Goal: Task Accomplishment & Management: Use online tool/utility

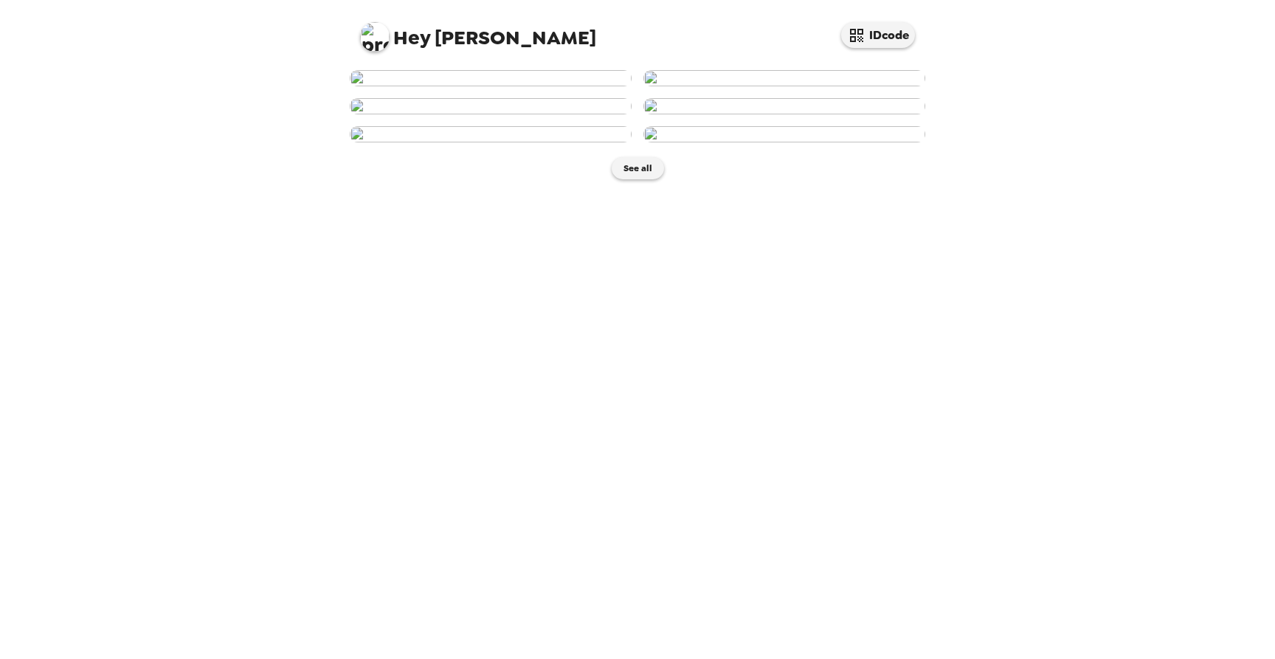
click at [749, 86] on img at bounding box center [784, 78] width 282 height 16
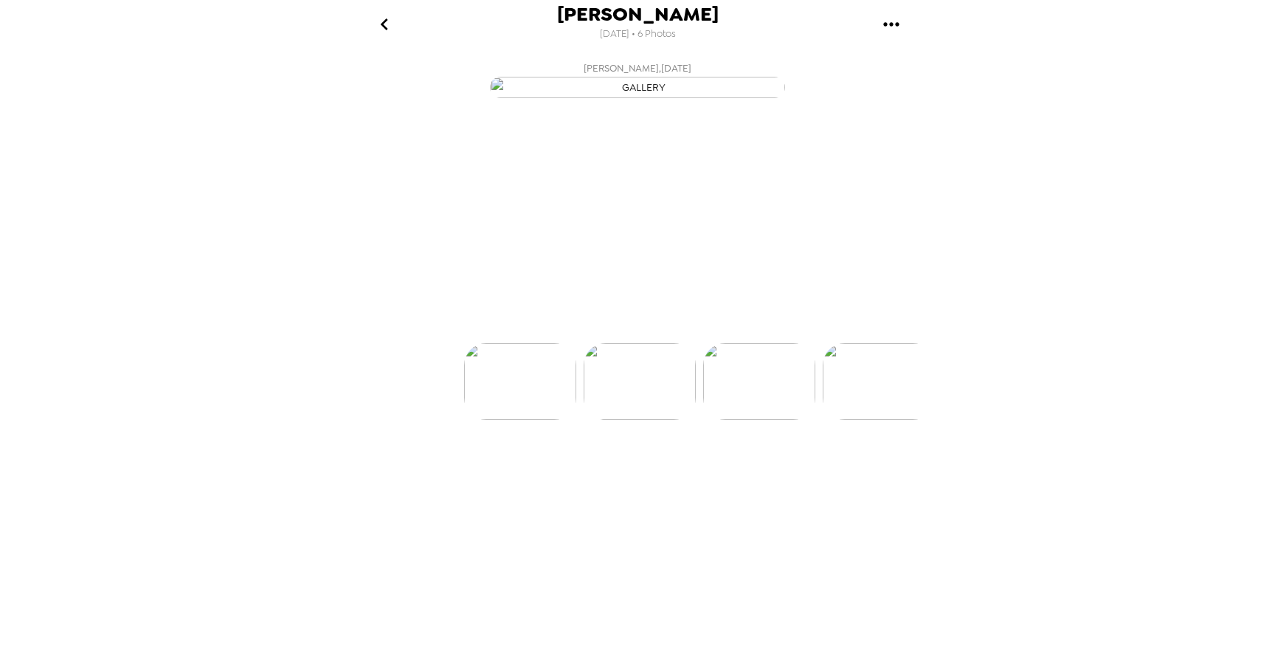
scroll to position [0, 119]
click at [631, 325] on p "Backdrops" at bounding box center [619, 317] width 67 height 18
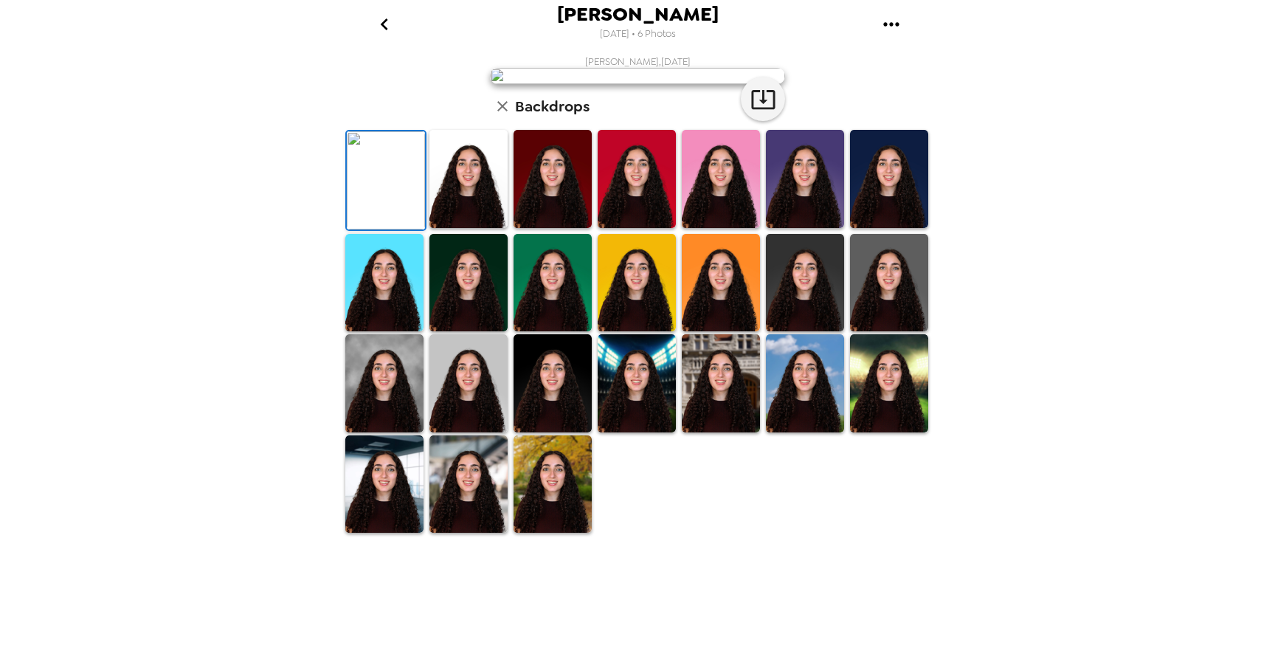
scroll to position [236, 0]
click at [490, 533] on img at bounding box center [468, 484] width 78 height 98
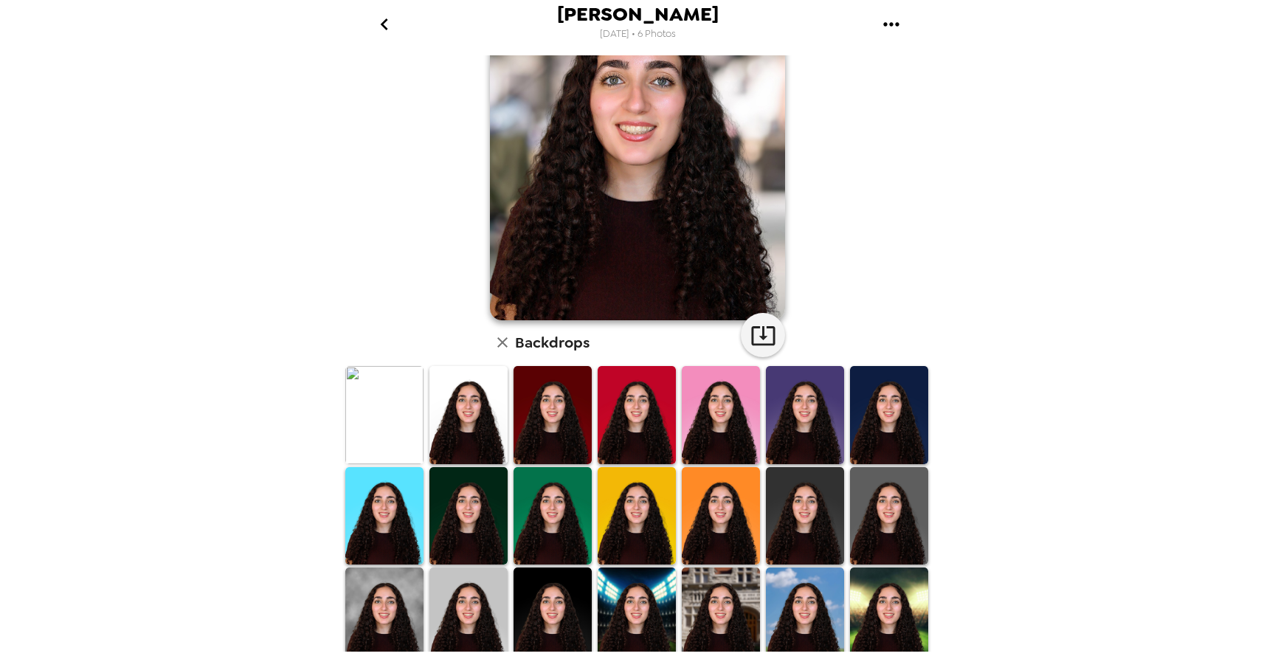
scroll to position [0, 0]
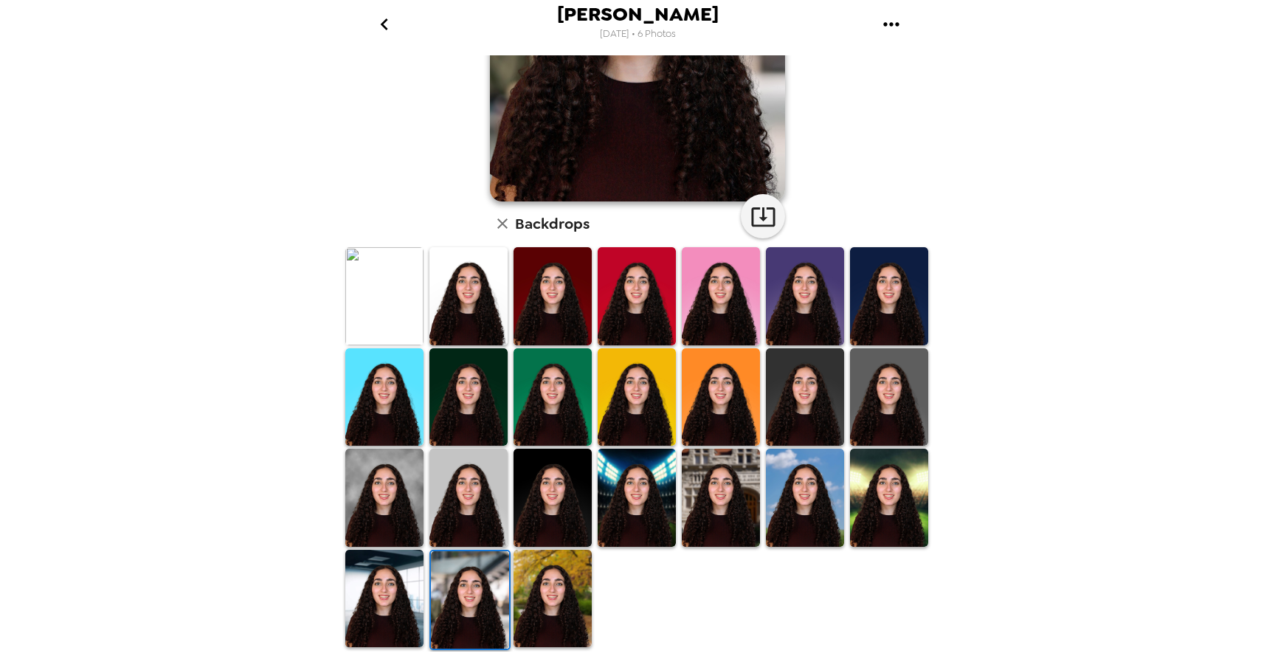
click at [555, 595] on img at bounding box center [552, 599] width 78 height 98
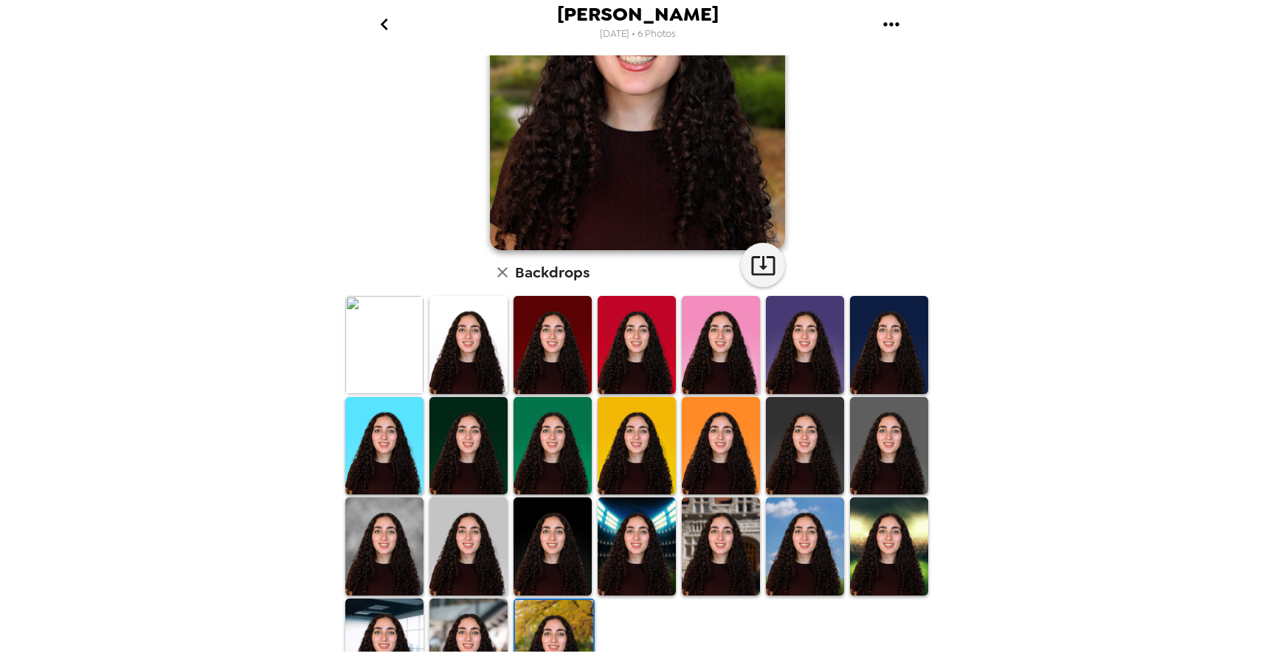
scroll to position [236, 0]
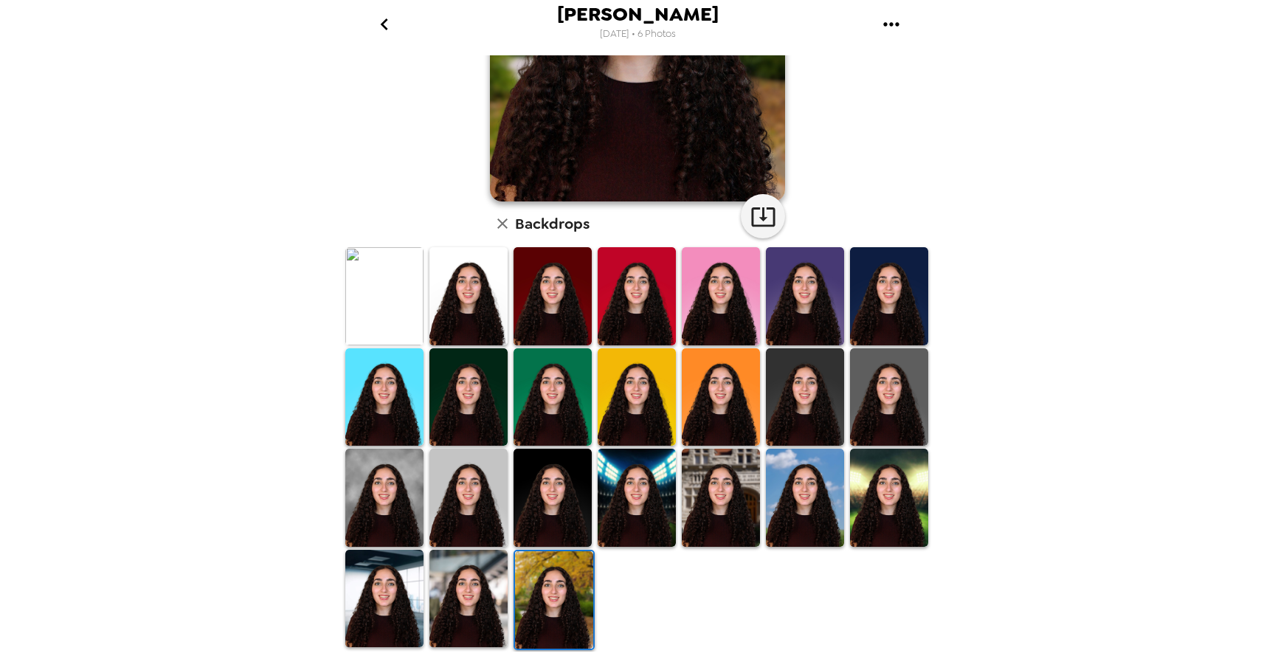
click at [462, 595] on img at bounding box center [468, 599] width 78 height 98
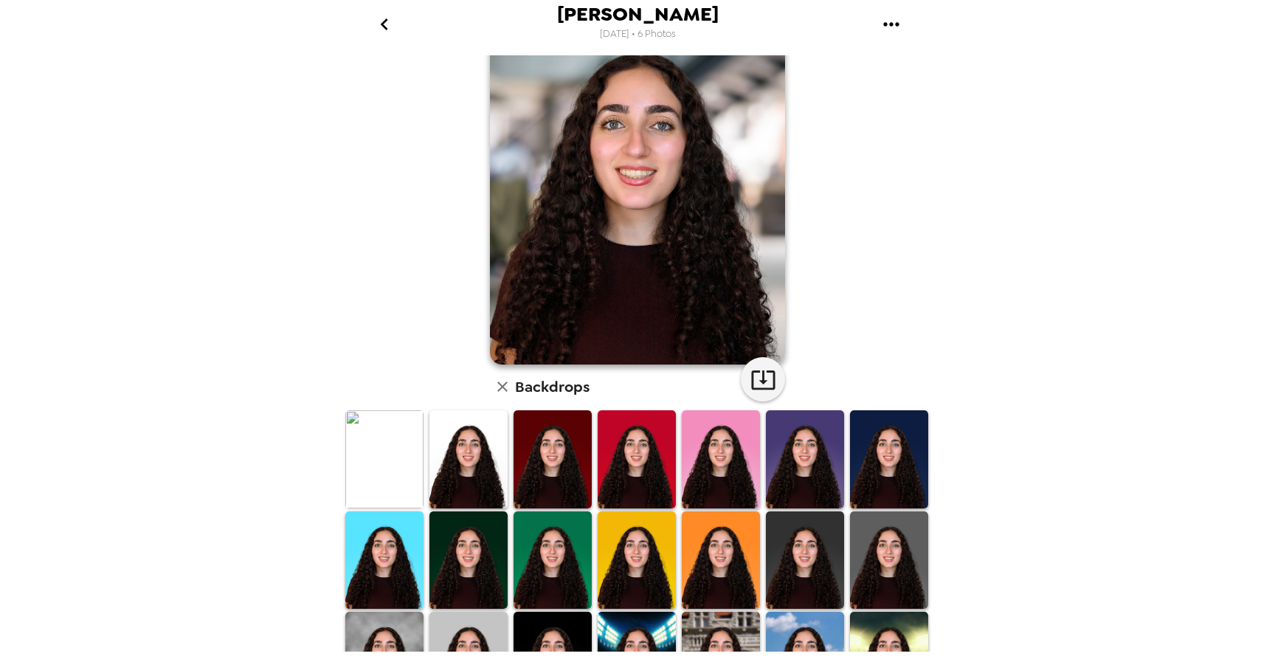
scroll to position [74, 0]
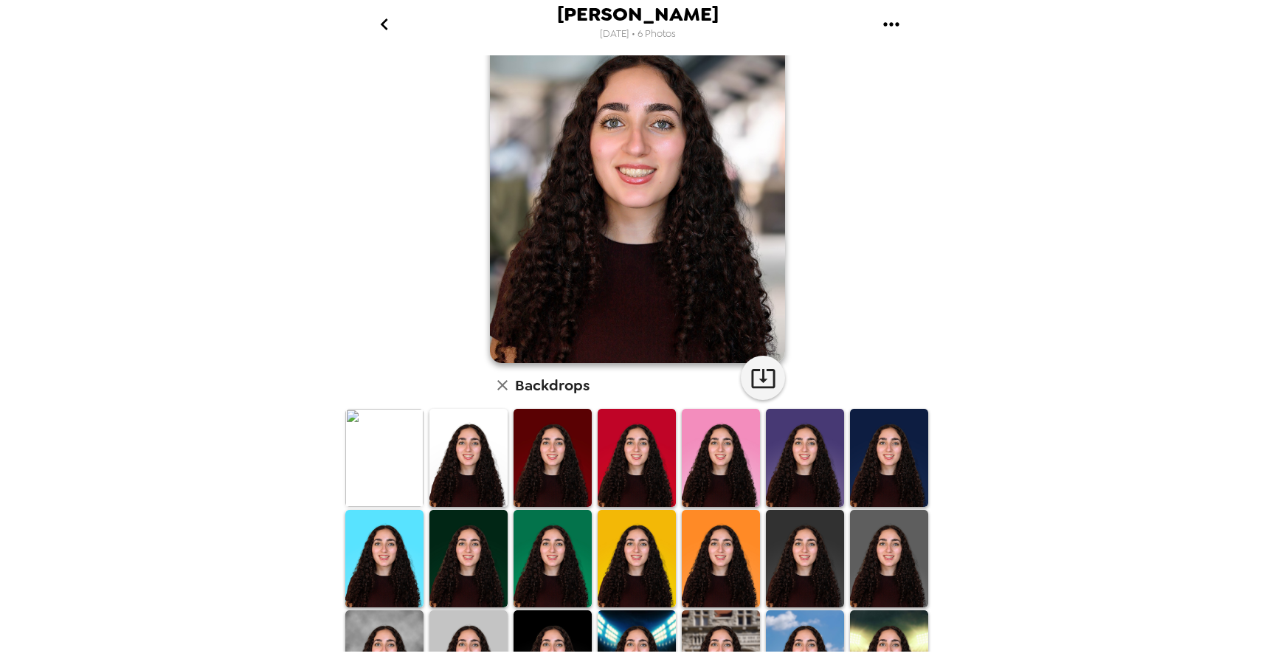
click at [727, 462] on img at bounding box center [721, 458] width 78 height 98
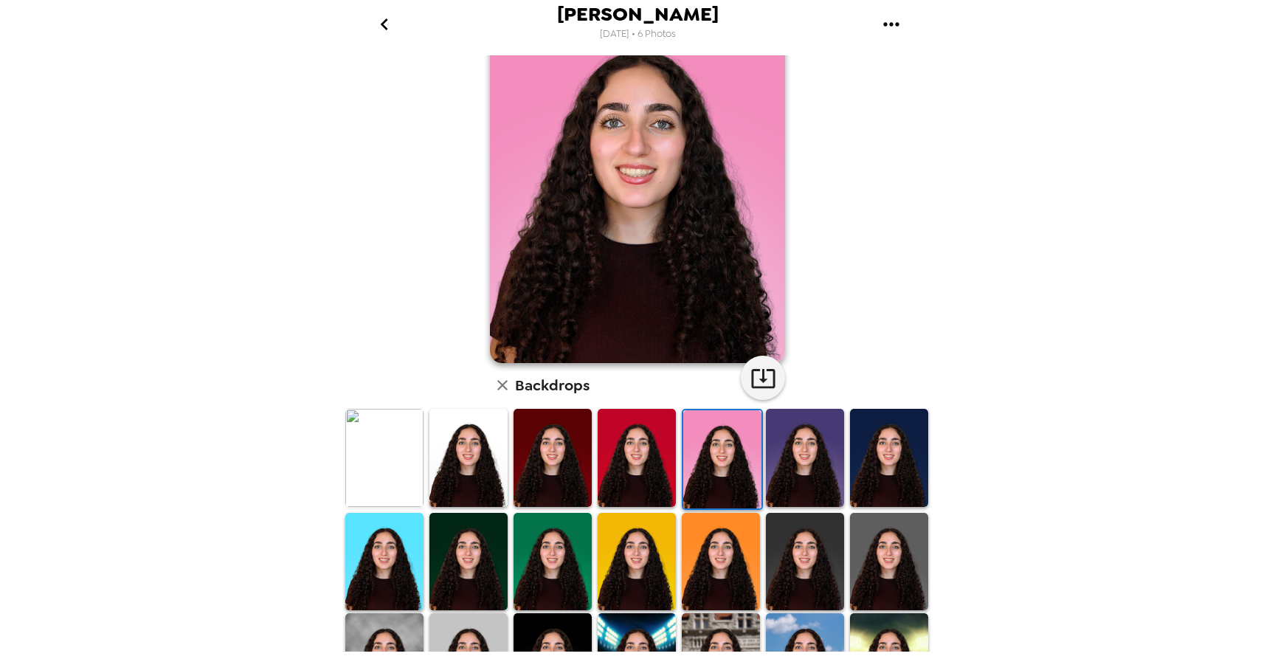
click at [627, 555] on img at bounding box center [636, 562] width 78 height 98
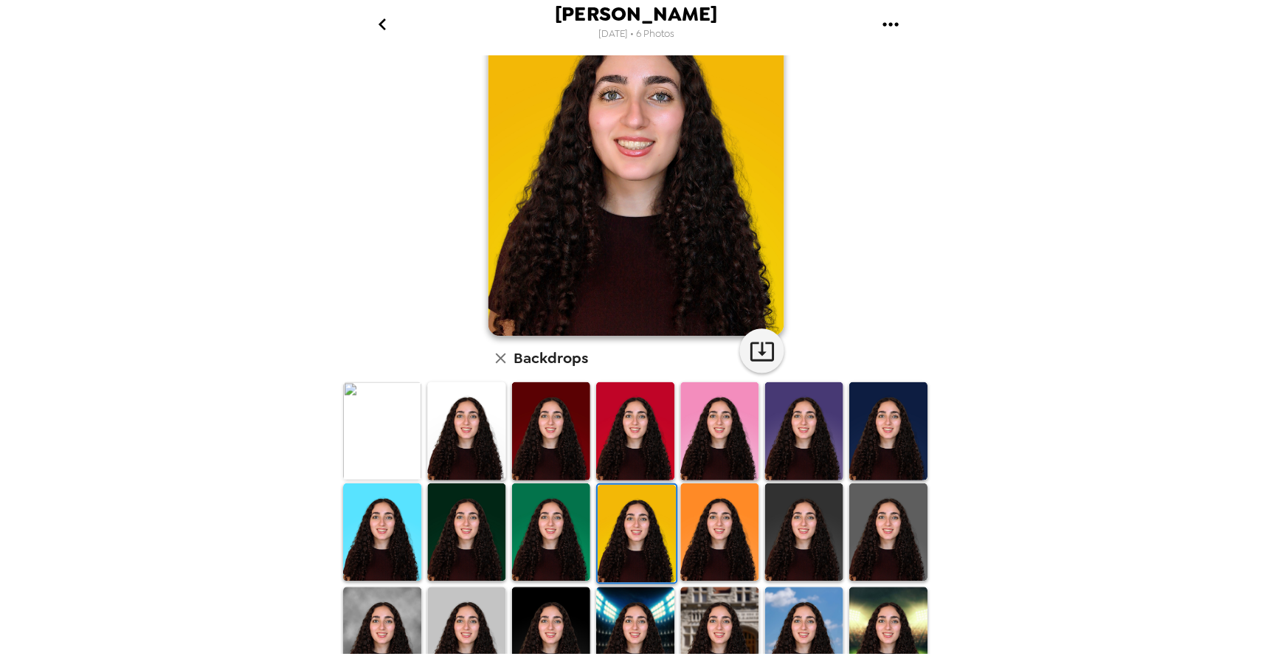
scroll to position [0, 0]
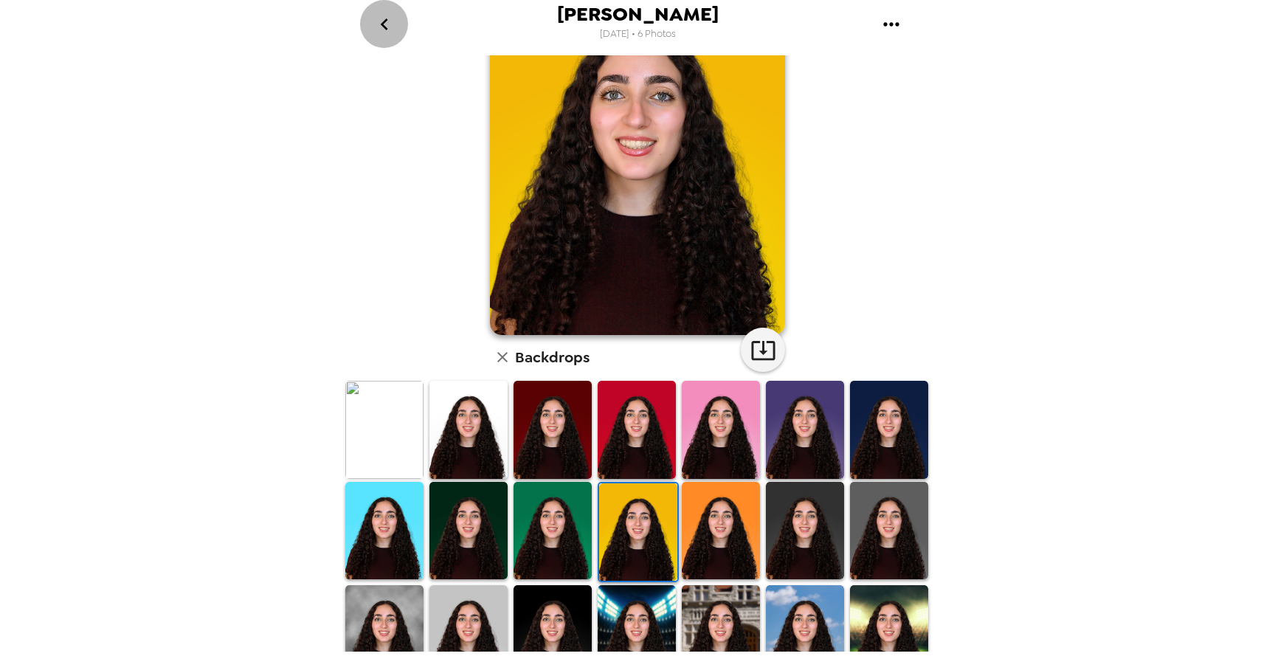
click at [386, 27] on icon "go back" at bounding box center [385, 25] width 24 height 24
